Goal: Navigation & Orientation: Go to known website

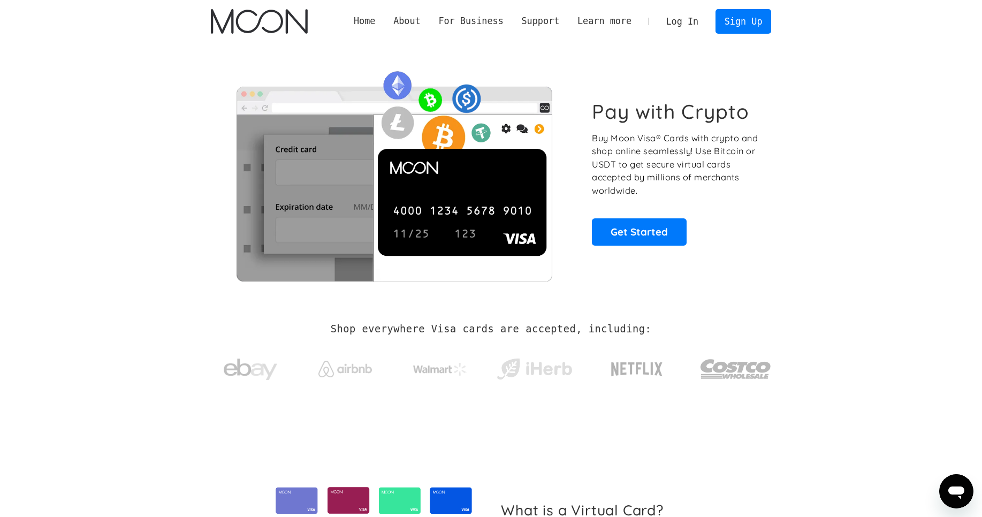
scroll to position [269, 0]
click at [685, 19] on link "Log In" at bounding box center [682, 22] width 50 height 24
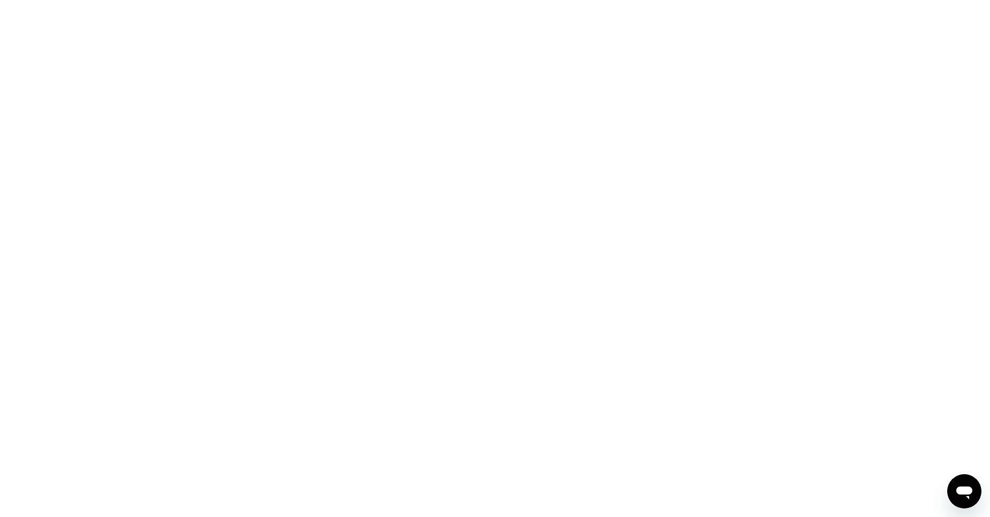
scroll to position [269, 0]
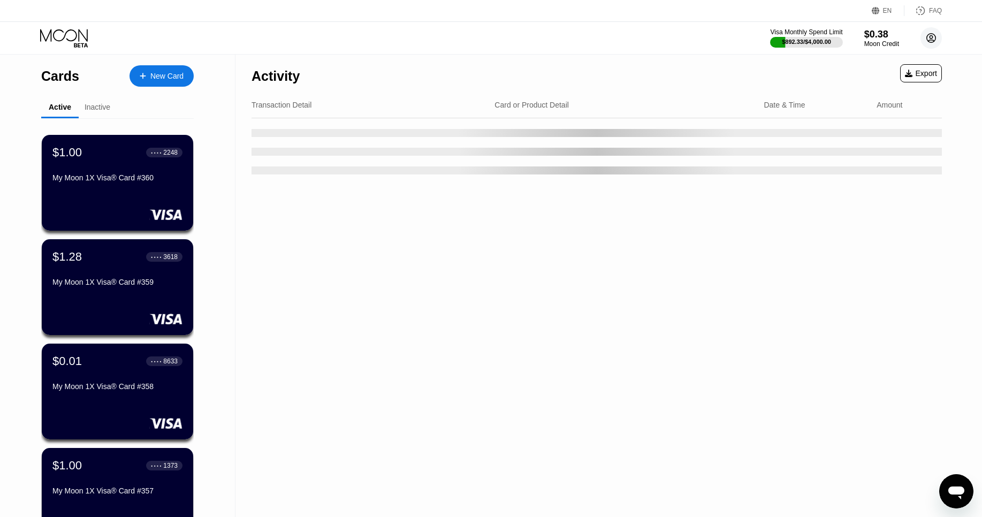
click at [929, 40] on circle at bounding box center [930, 37] width 21 height 21
